Goal: Task Accomplishment & Management: Manage account settings

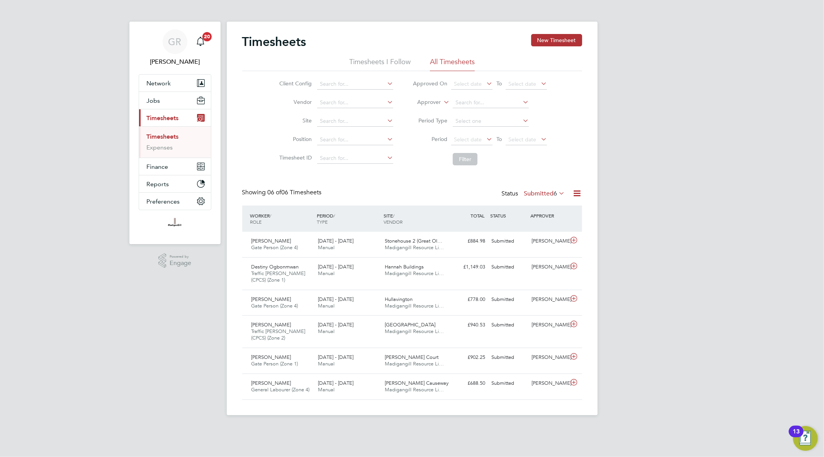
click at [578, 190] on icon at bounding box center [578, 194] width 10 height 10
click at [535, 211] on li "Export Timesheets" at bounding box center [529, 211] width 102 height 11
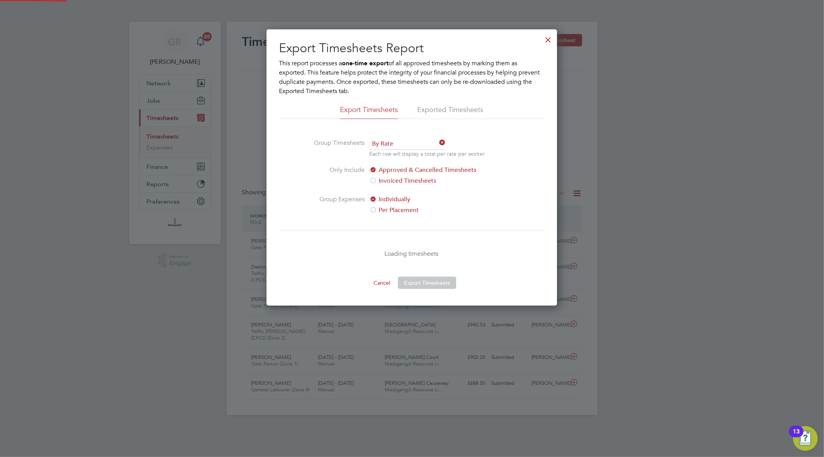
scroll to position [276, 291]
click at [550, 39] on div at bounding box center [548, 38] width 14 height 14
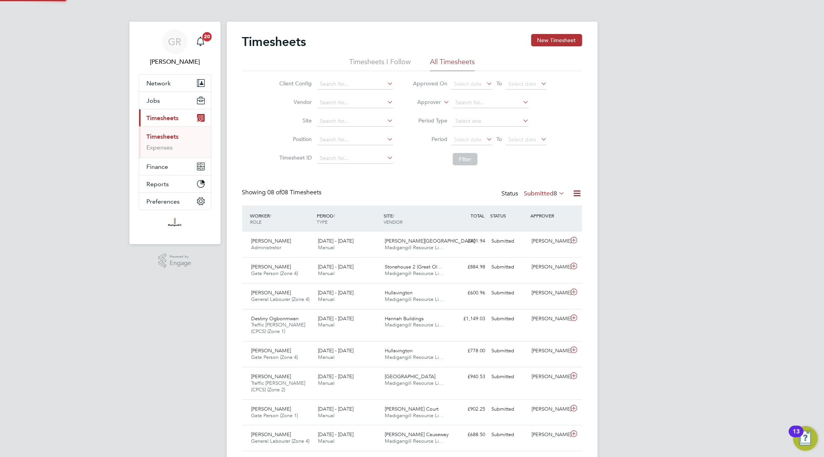
scroll to position [4, 4]
click at [550, 34] on button "New Timesheet" at bounding box center [556, 40] width 51 height 12
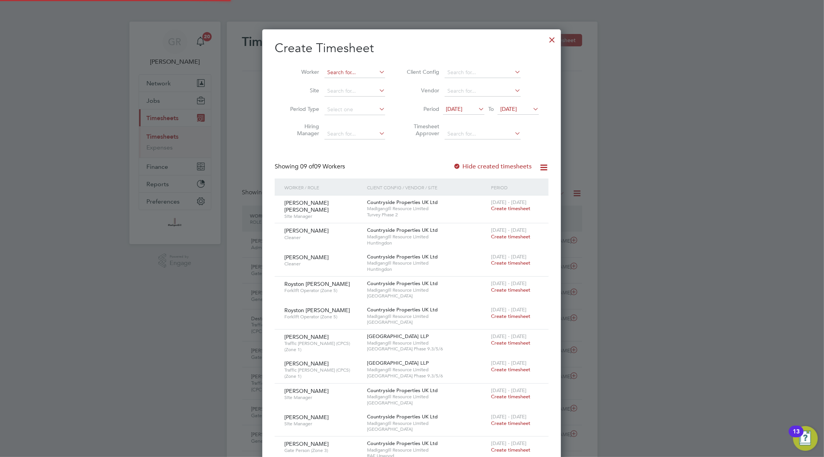
click at [339, 70] on input at bounding box center [355, 72] width 61 height 11
click at [352, 89] on li "Desti ny Ogbonmwan" at bounding box center [354, 94] width 61 height 10
type input "Destiny Ogbonmwan"
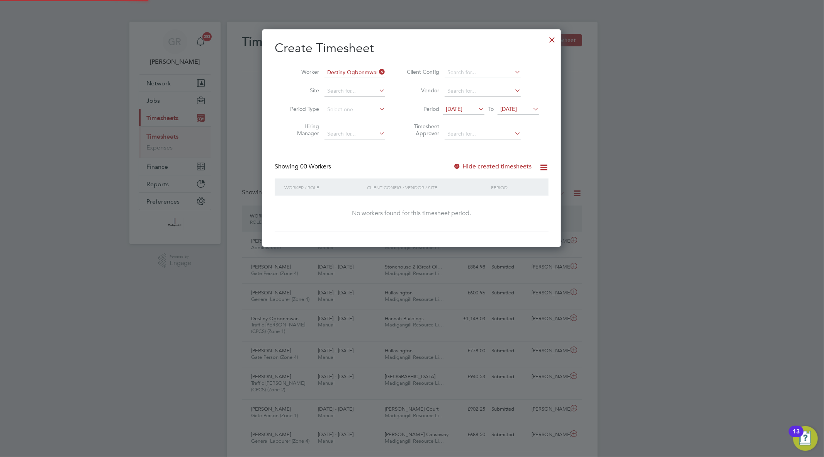
click at [485, 167] on label "Hide created timesheets" at bounding box center [492, 167] width 78 height 8
click at [517, 109] on span "[DATE]" at bounding box center [509, 109] width 17 height 7
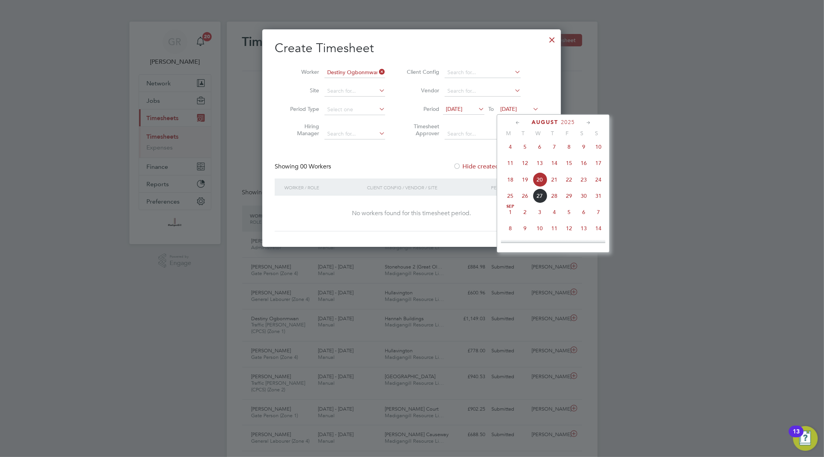
click at [601, 233] on span "14" at bounding box center [598, 228] width 15 height 15
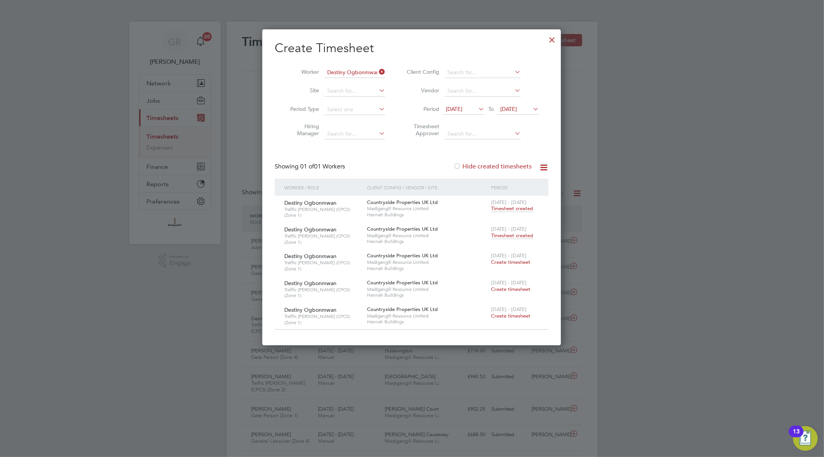
click at [509, 236] on span "Timesheet created" at bounding box center [512, 235] width 42 height 7
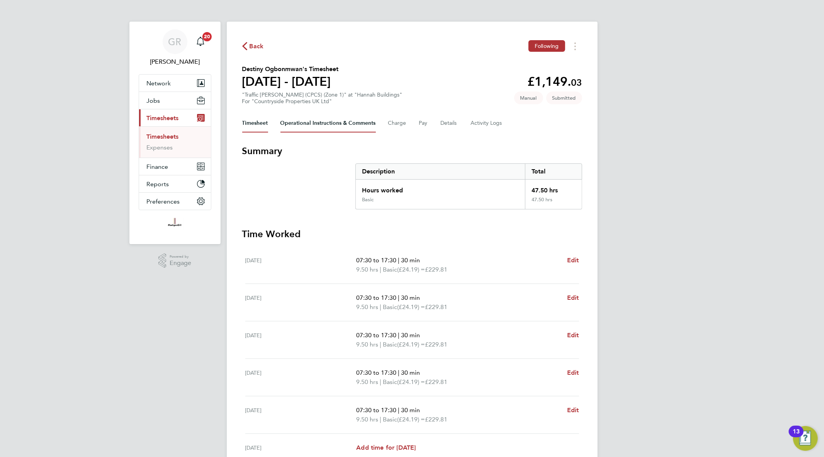
click at [327, 126] on Comments-tab "Operational Instructions & Comments" at bounding box center [328, 123] width 95 height 19
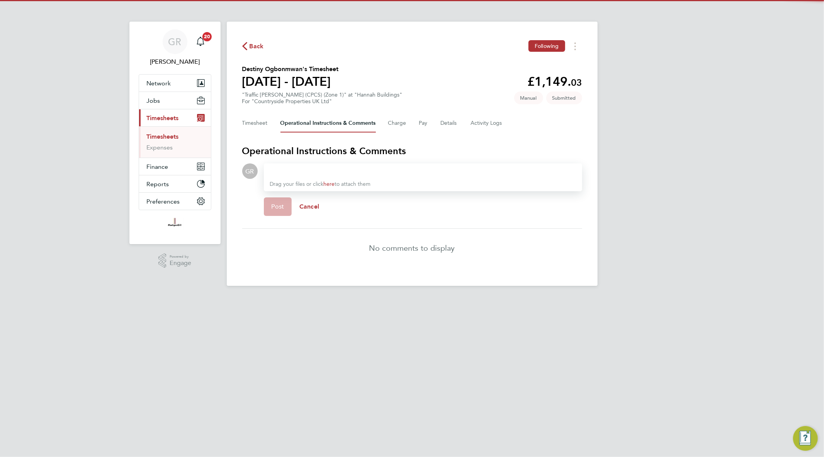
click at [430, 125] on div "Timesheet Operational Instructions & Comments Charge Pay Details Activity Logs" at bounding box center [412, 123] width 340 height 19
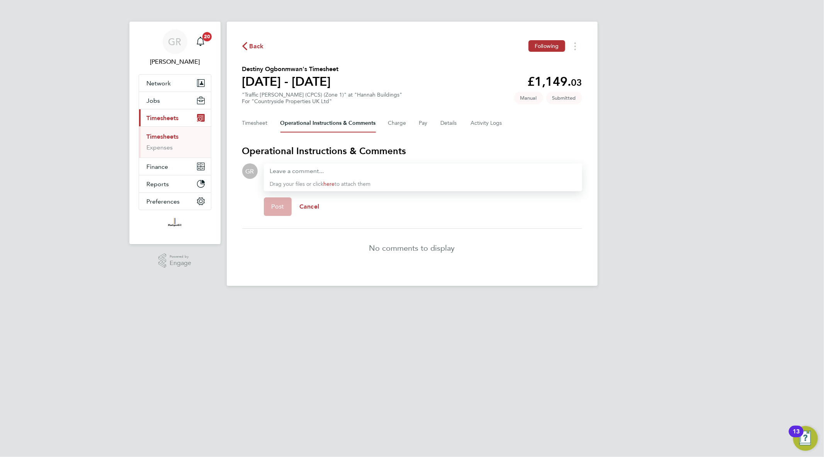
click at [461, 123] on div "Timesheet Operational Instructions & Comments Charge Pay Details Activity Logs" at bounding box center [412, 123] width 340 height 19
click at [477, 123] on Logs-tab "Activity Logs" at bounding box center [487, 123] width 32 height 19
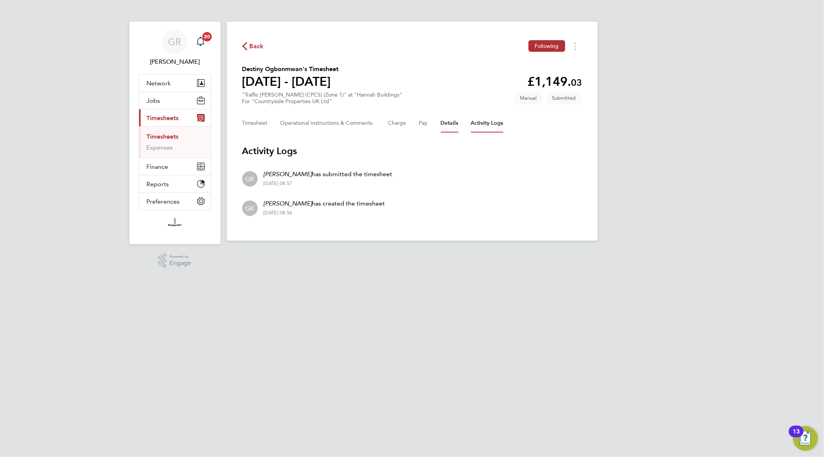
click at [447, 123] on button "Details" at bounding box center [450, 123] width 18 height 19
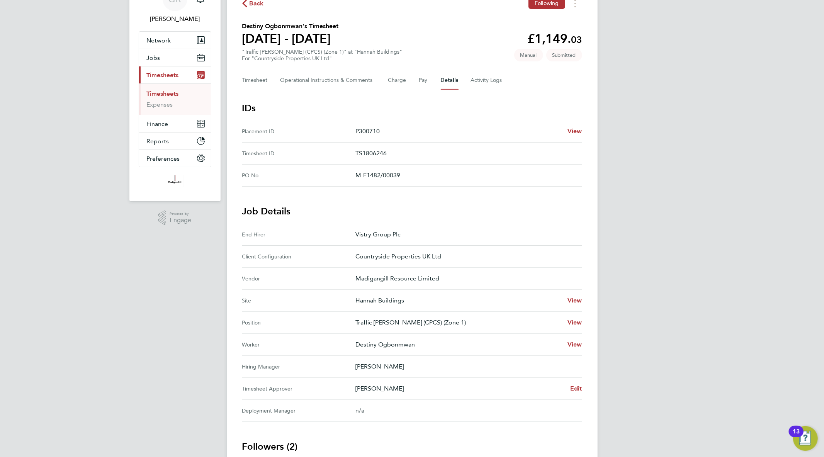
click at [174, 94] on link "Timesheets" at bounding box center [163, 93] width 32 height 7
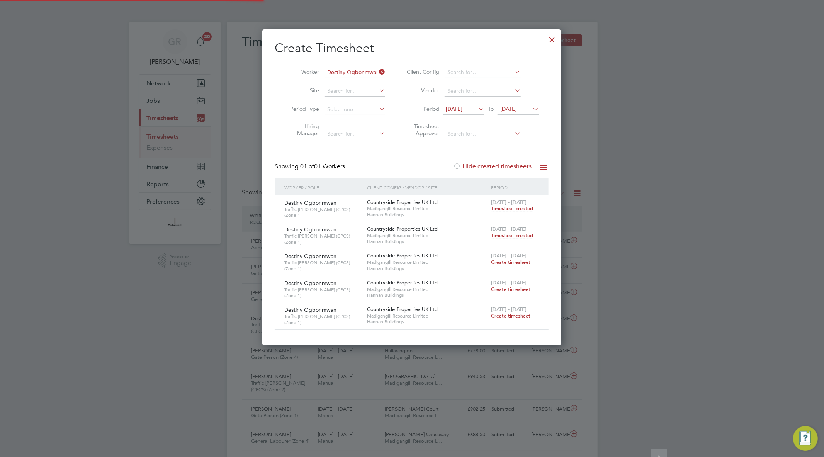
scroll to position [4, 4]
click at [555, 39] on div at bounding box center [552, 38] width 14 height 14
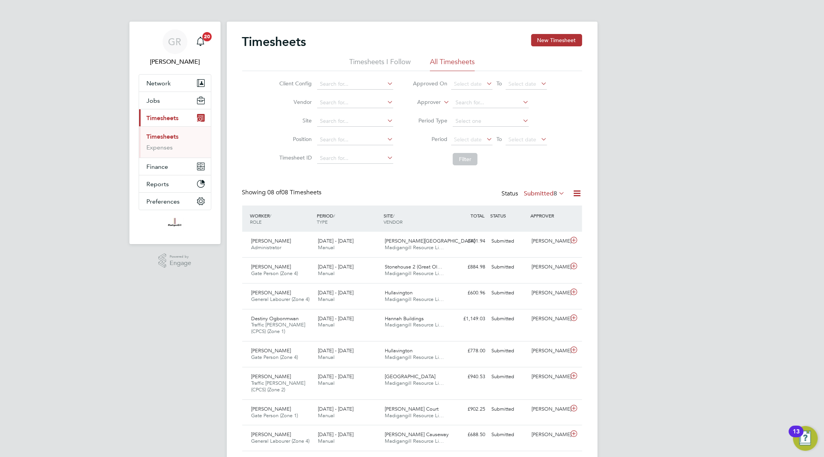
click at [575, 194] on icon at bounding box center [578, 194] width 10 height 10
click at [526, 209] on li "Export Timesheets" at bounding box center [529, 211] width 102 height 11
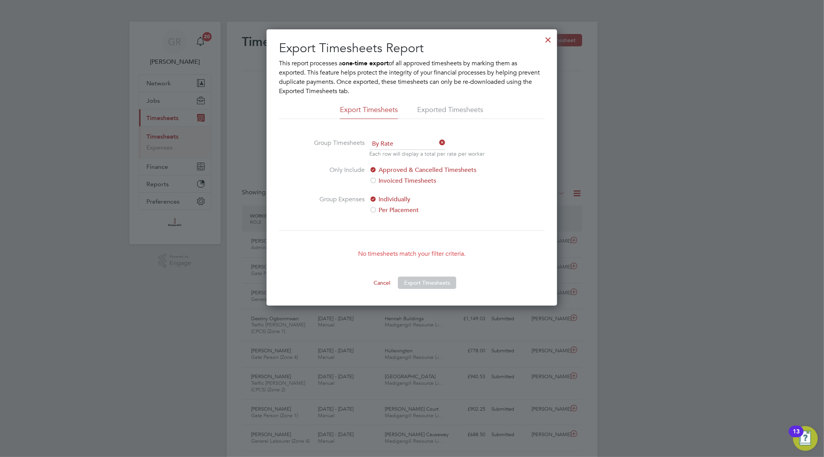
click at [547, 41] on div at bounding box center [548, 38] width 14 height 14
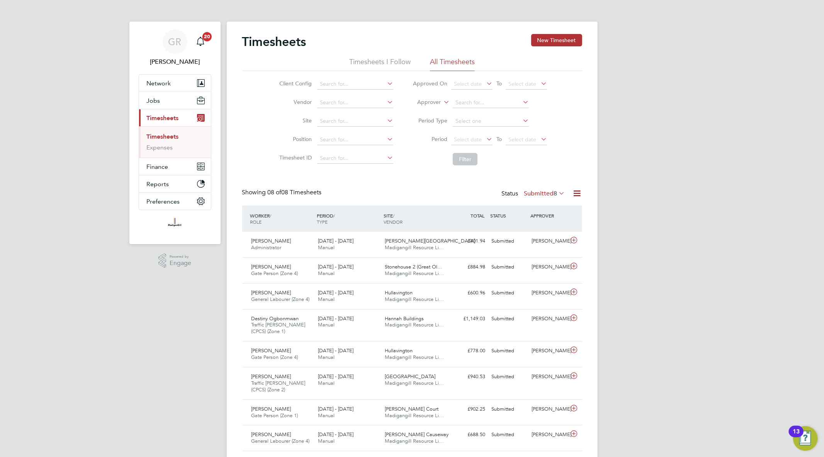
click at [573, 192] on icon at bounding box center [578, 194] width 10 height 10
click at [550, 207] on li "Export Timesheets" at bounding box center [529, 211] width 102 height 11
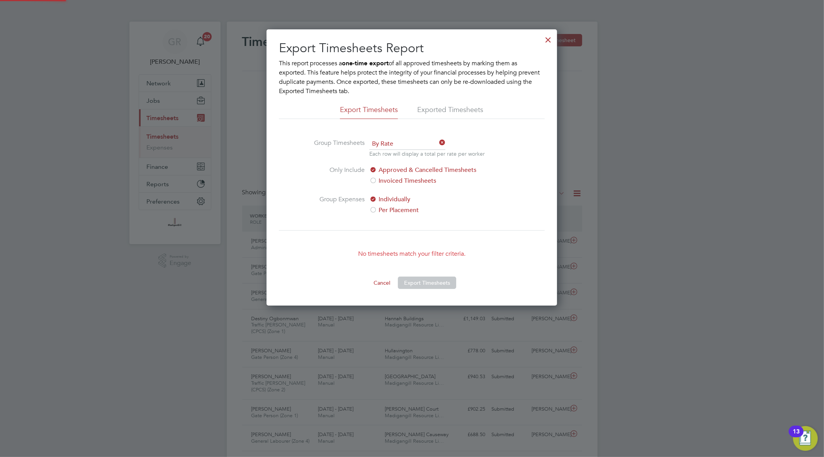
scroll to position [276, 291]
click at [547, 40] on div at bounding box center [548, 38] width 14 height 14
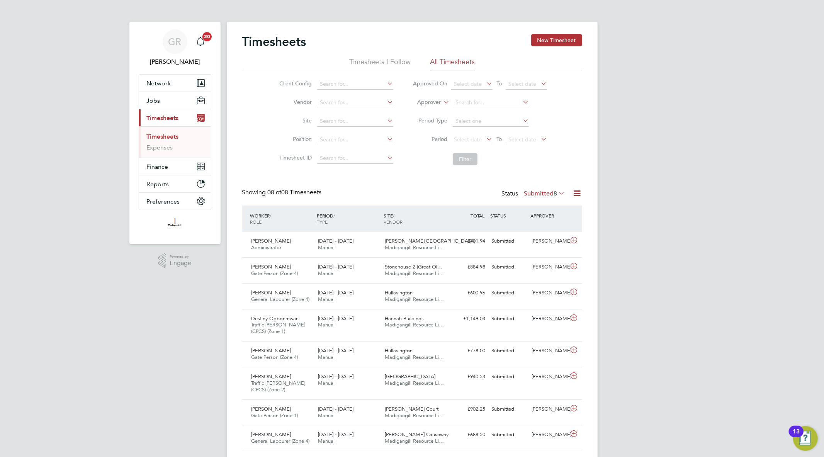
scroll to position [19, 67]
click at [577, 192] on icon at bounding box center [578, 194] width 10 height 10
click at [540, 206] on li "Export Timesheets" at bounding box center [529, 211] width 102 height 11
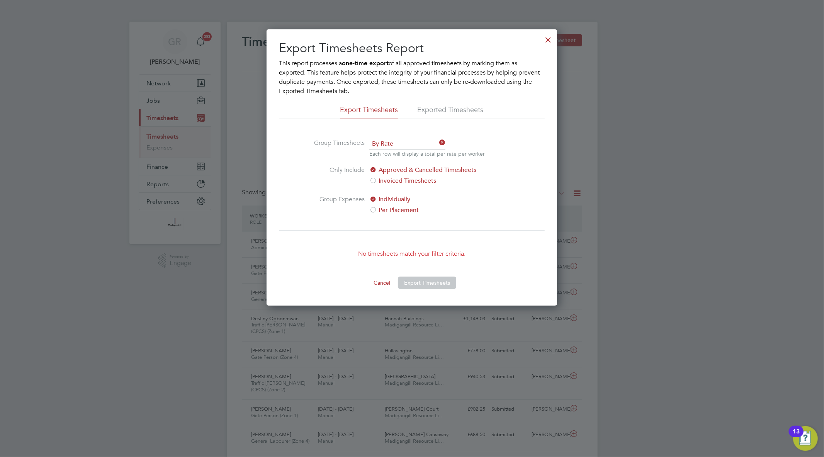
click at [550, 40] on div at bounding box center [548, 38] width 14 height 14
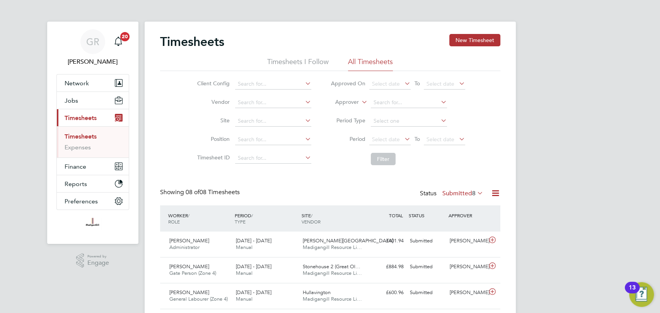
scroll to position [19, 67]
click at [495, 195] on icon at bounding box center [495, 194] width 10 height 10
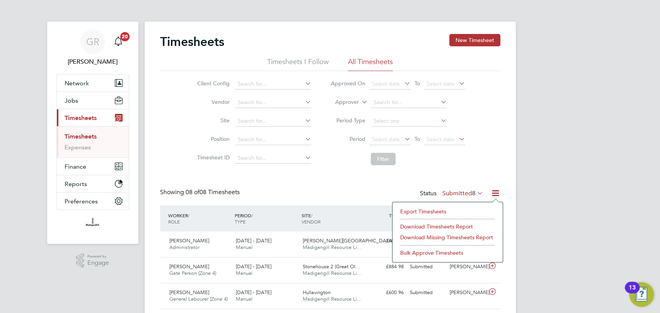
click at [450, 211] on li "Export Timesheets" at bounding box center [447, 211] width 102 height 11
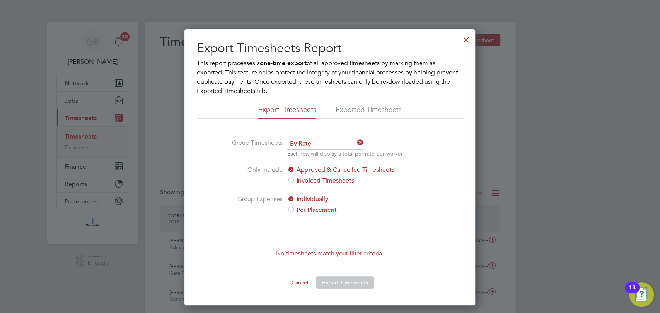
click at [467, 38] on div at bounding box center [466, 38] width 14 height 14
